Goal: Find specific page/section: Find specific page/section

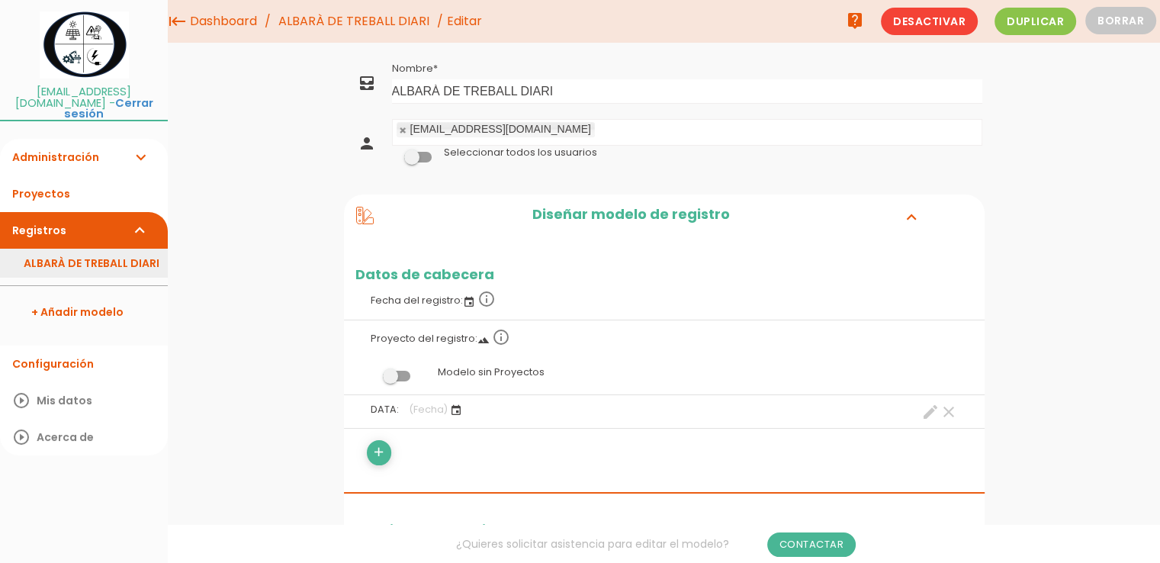
click at [37, 254] on link "ALBARÀ DE TREBALL DIARI" at bounding box center [84, 263] width 168 height 29
click at [64, 149] on link "Administración expand_more" at bounding box center [84, 157] width 168 height 37
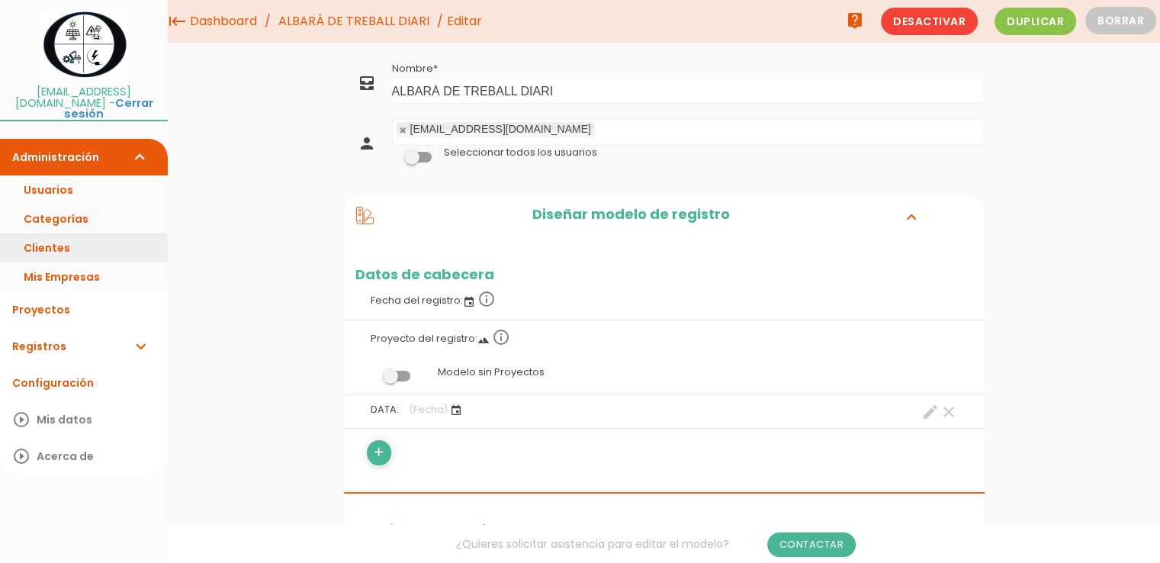
click at [53, 239] on link "Clientes" at bounding box center [84, 247] width 168 height 29
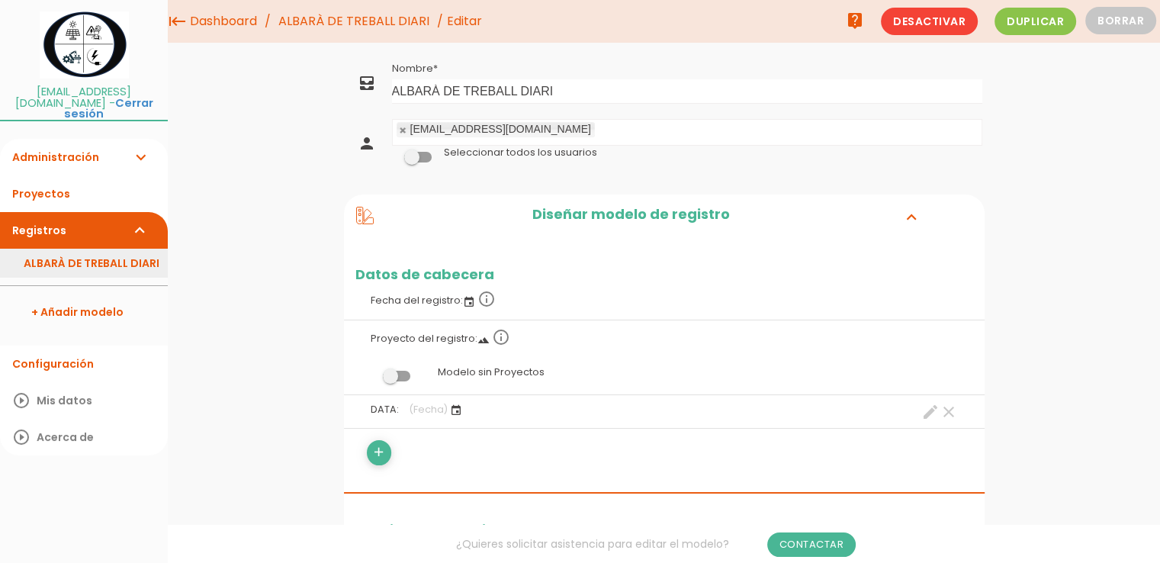
click at [113, 253] on link "ALBARÀ DE TREBALL DIARI" at bounding box center [84, 263] width 168 height 29
